Goal: Task Accomplishment & Management: Manage account settings

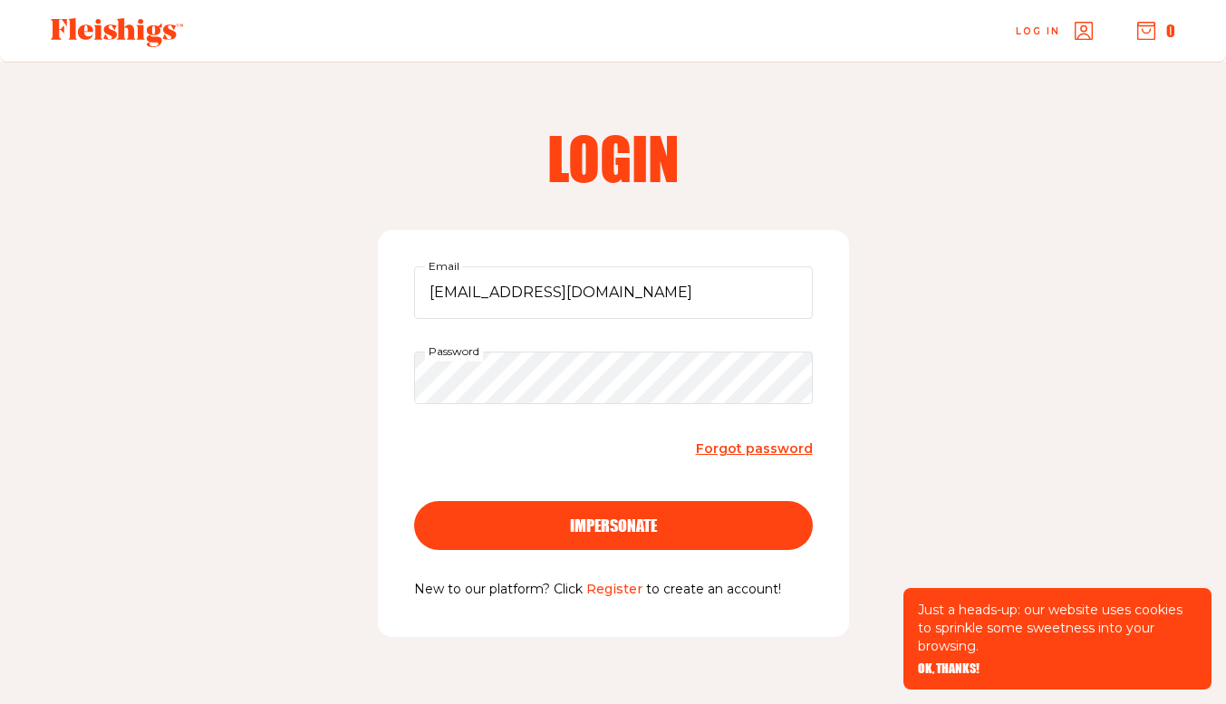
click at [589, 536] on button "impersonate" at bounding box center [613, 525] width 399 height 49
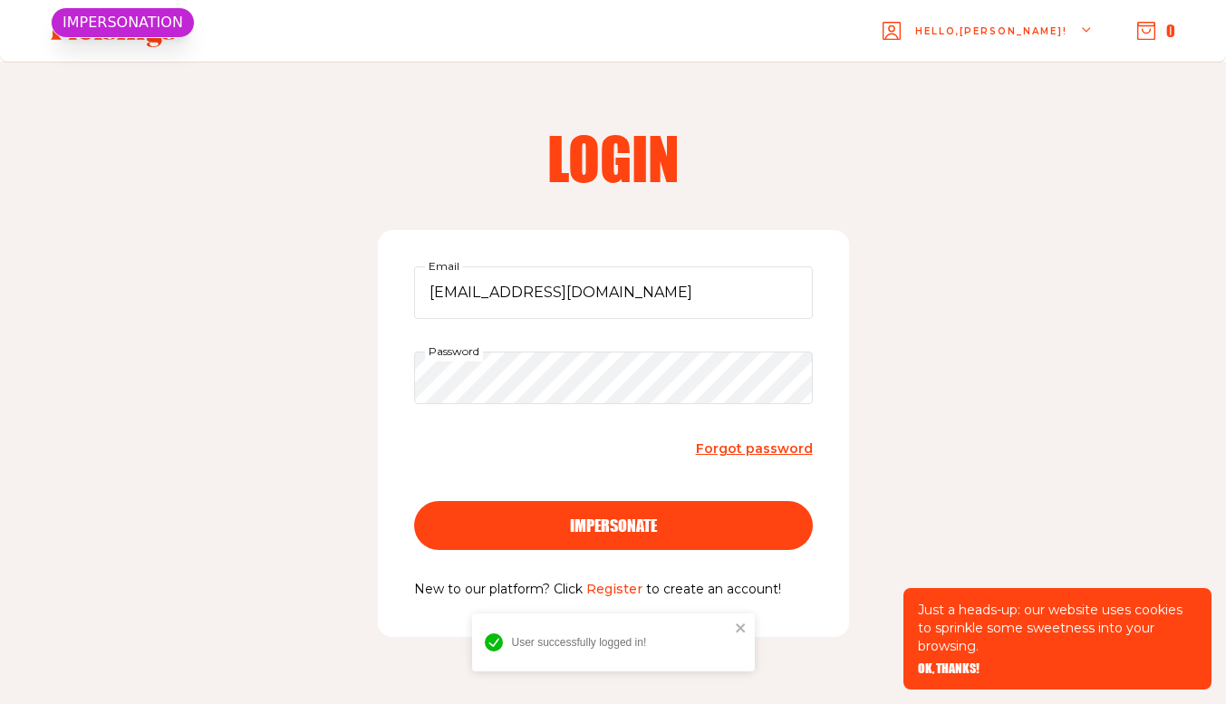
click at [934, 662] on span "OK, THANKS!" at bounding box center [949, 655] width 62 height 13
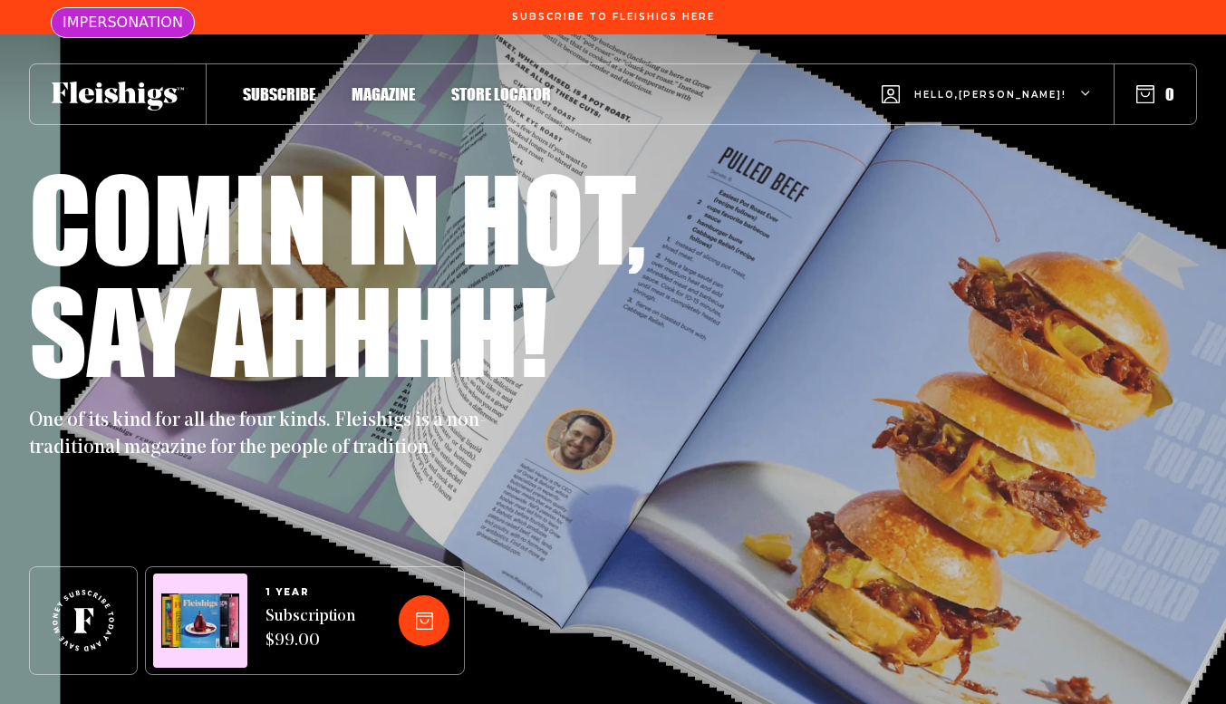
click at [1008, 91] on span "Hello, evelyn !" at bounding box center [990, 109] width 152 height 43
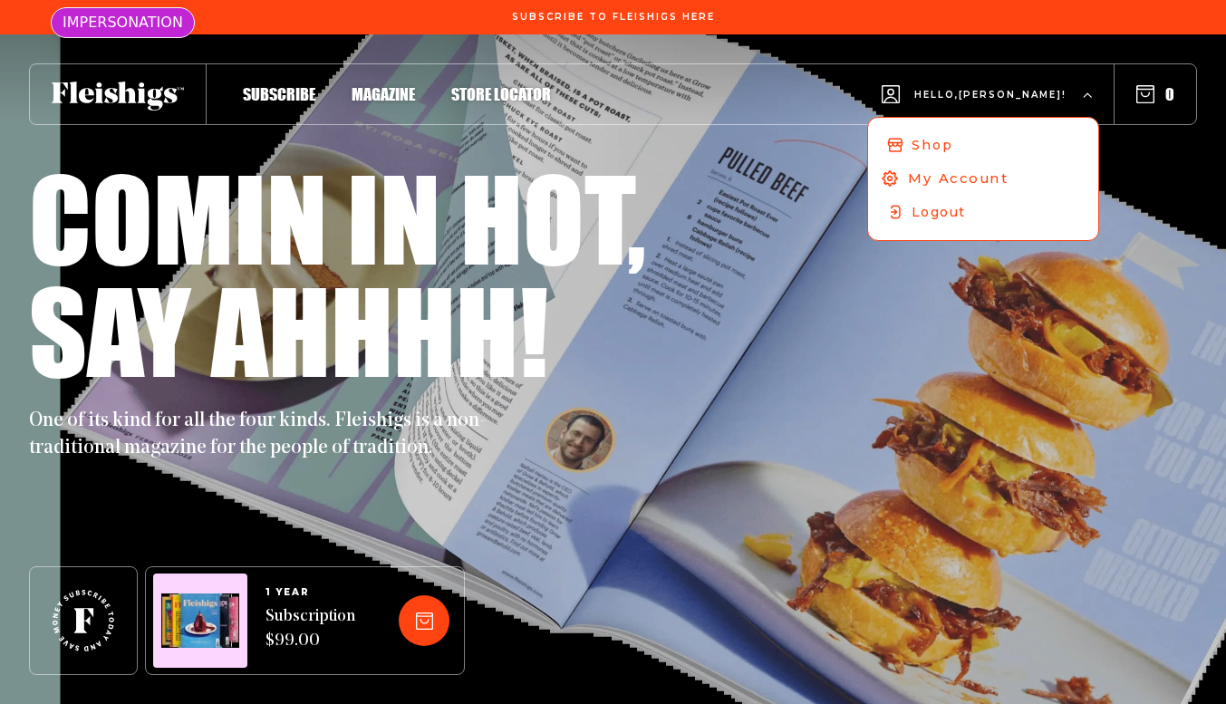
click at [970, 175] on span "My Account" at bounding box center [958, 178] width 101 height 20
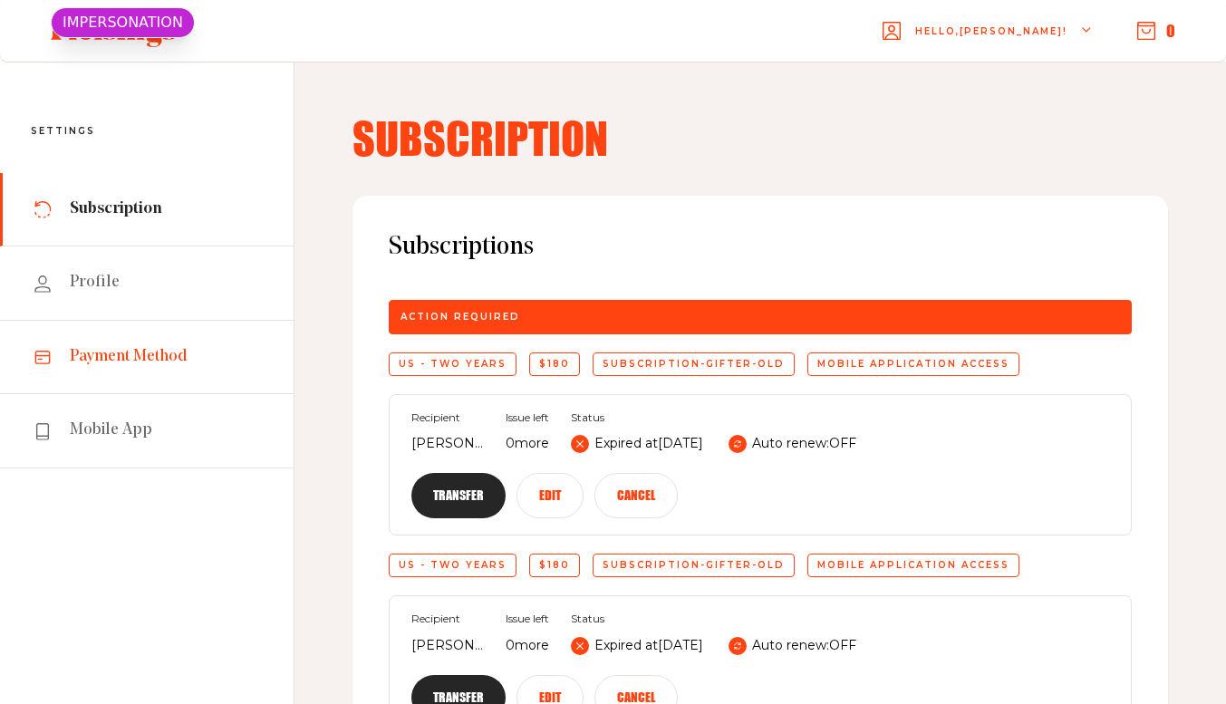
click at [160, 351] on span "Payment Method" at bounding box center [129, 357] width 118 height 22
